Goal: Browse casually

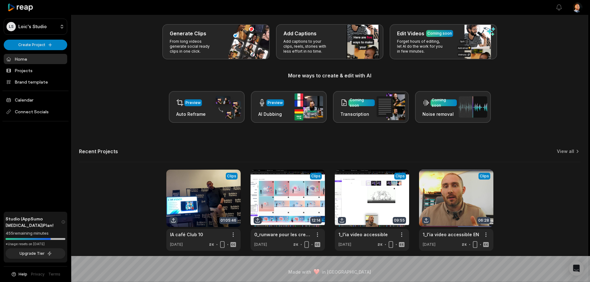
scroll to position [27, 0]
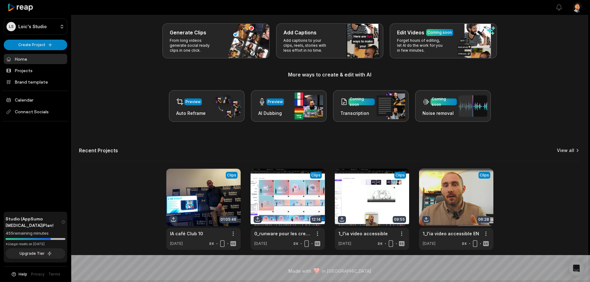
click at [562, 150] on link "View all" at bounding box center [565, 150] width 17 height 6
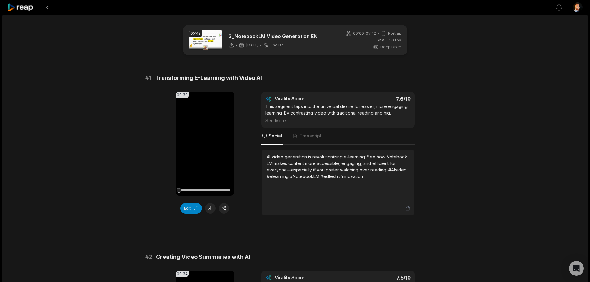
scroll to position [698, 0]
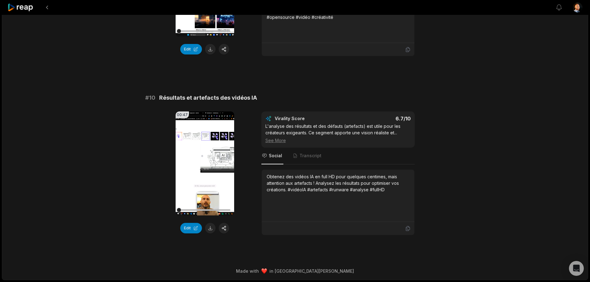
scroll to position [1610, 0]
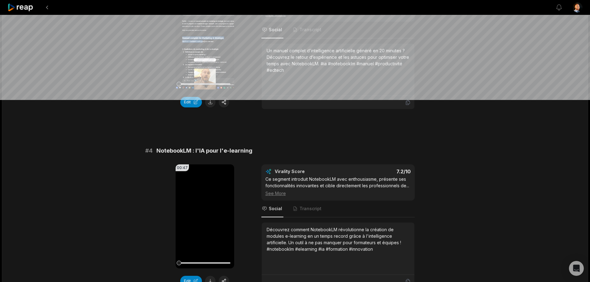
scroll to position [1597, 0]
